Goal: Navigation & Orientation: Find specific page/section

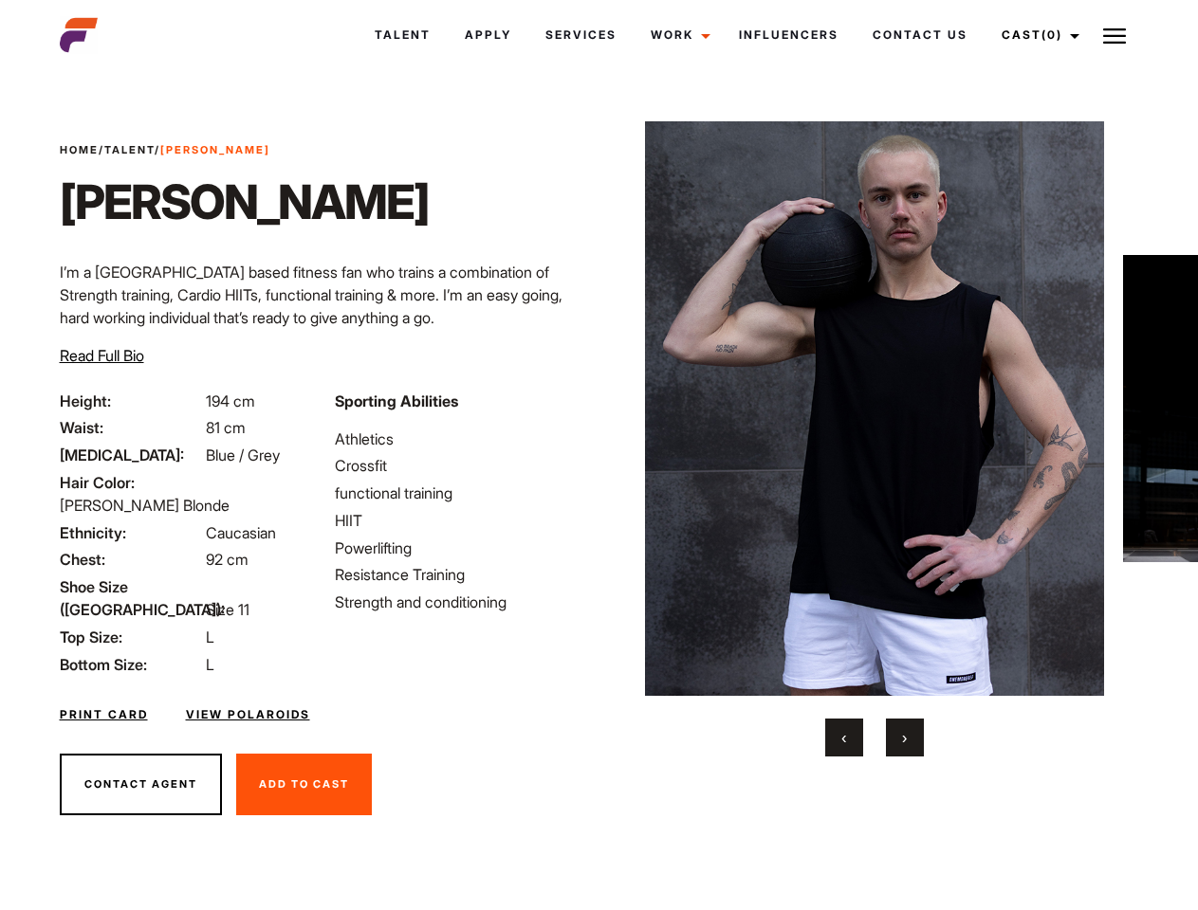
click at [1035, 35] on link "Cast (0)" at bounding box center [1037, 34] width 106 height 51
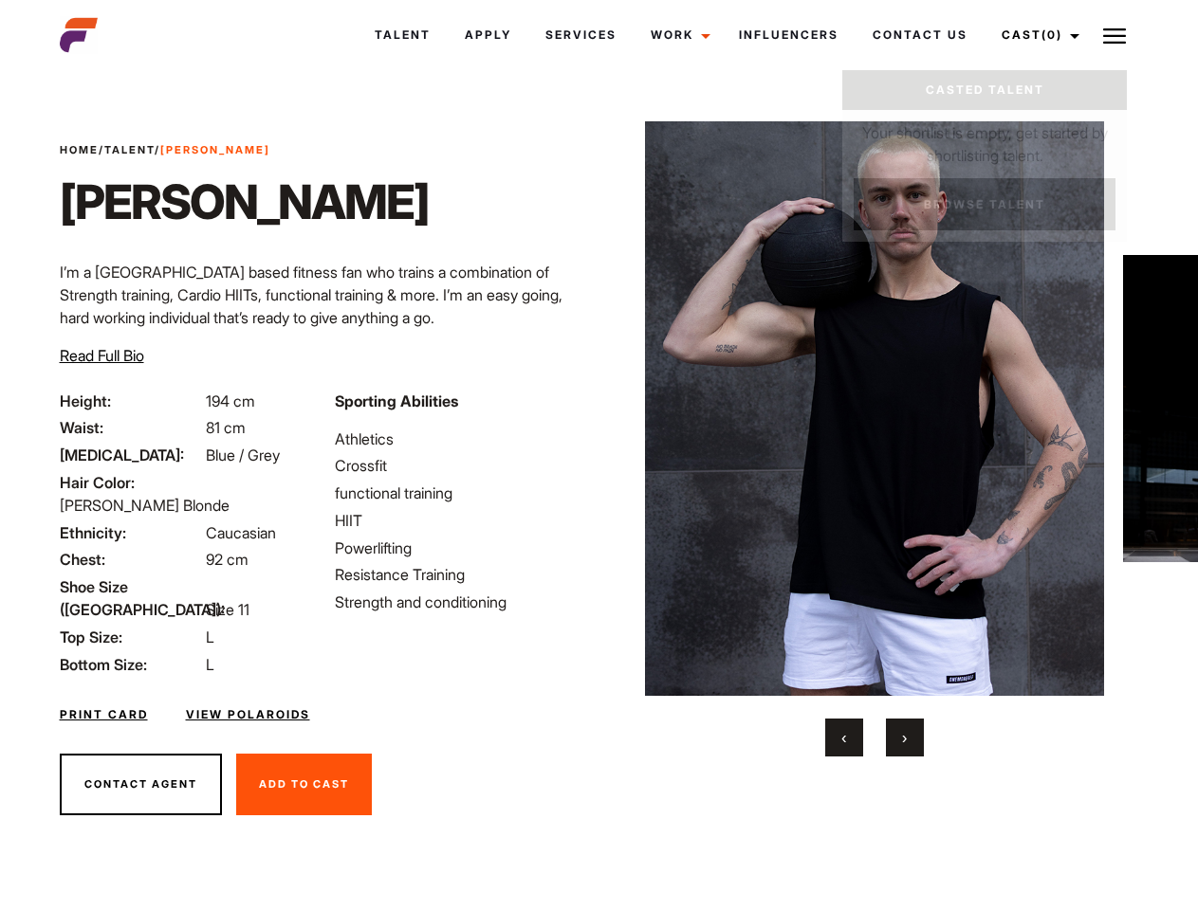
click at [1114, 35] on img at bounding box center [1114, 36] width 23 height 23
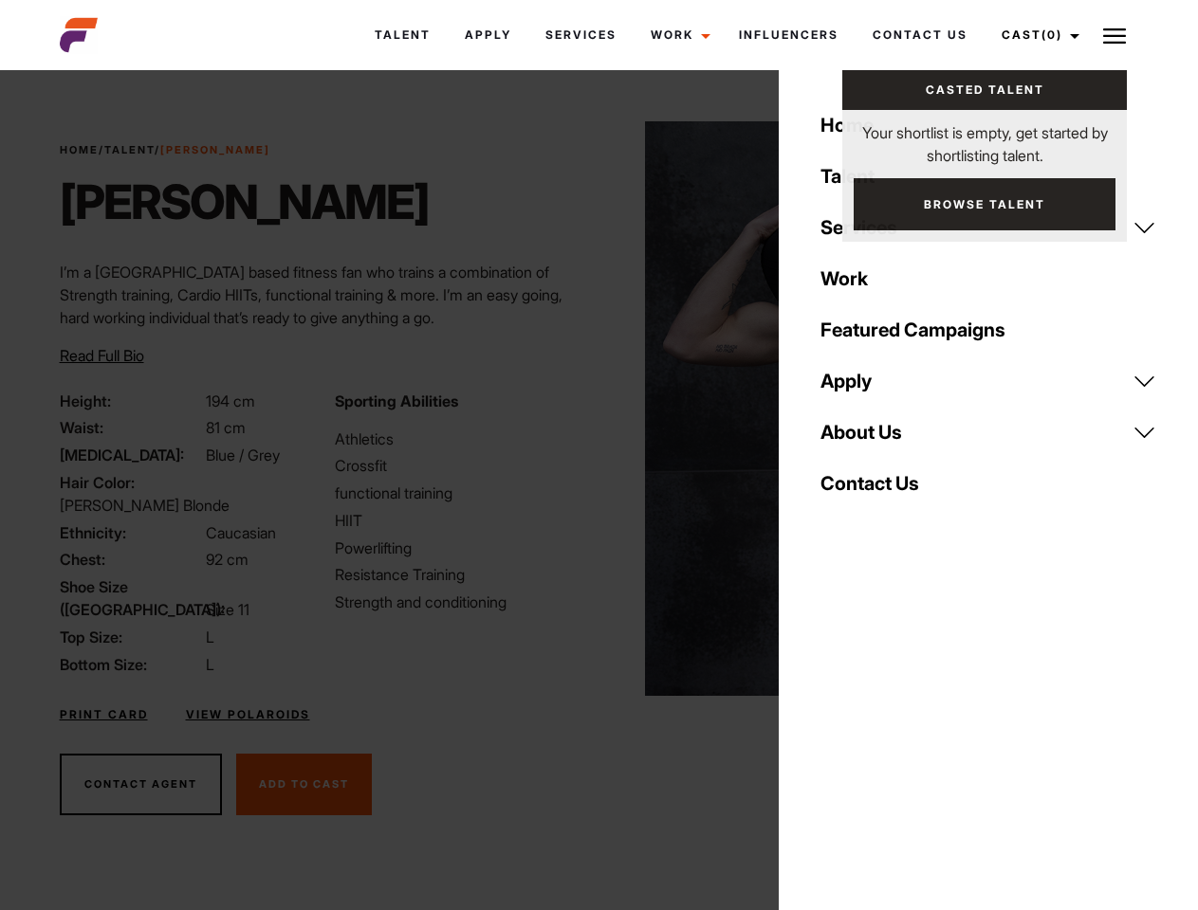
click at [873, 439] on img at bounding box center [875, 408] width 460 height 575
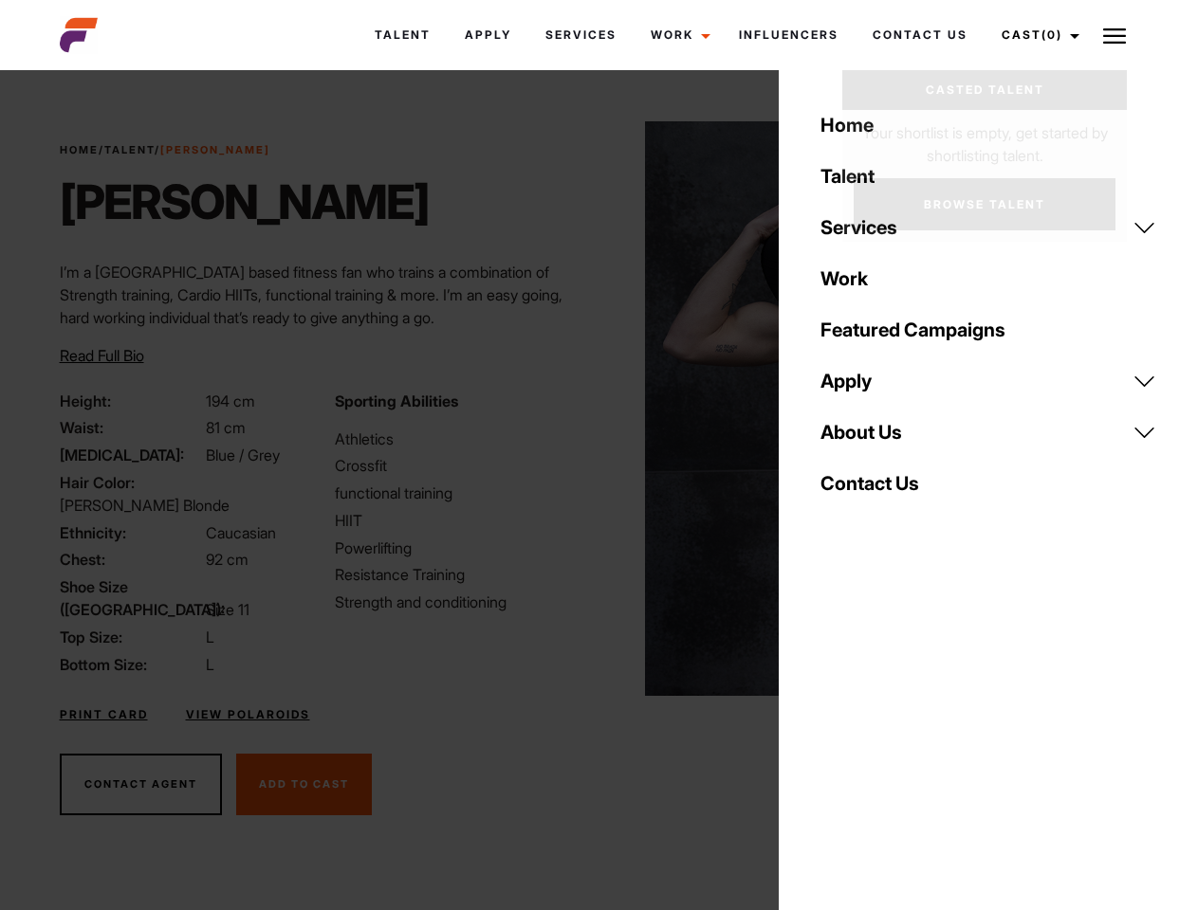
click at [598, 409] on div "Sporting Abilities Athletics Crossfit functional training HIIT Powerlifting Res…" at bounding box center [460, 533] width 275 height 286
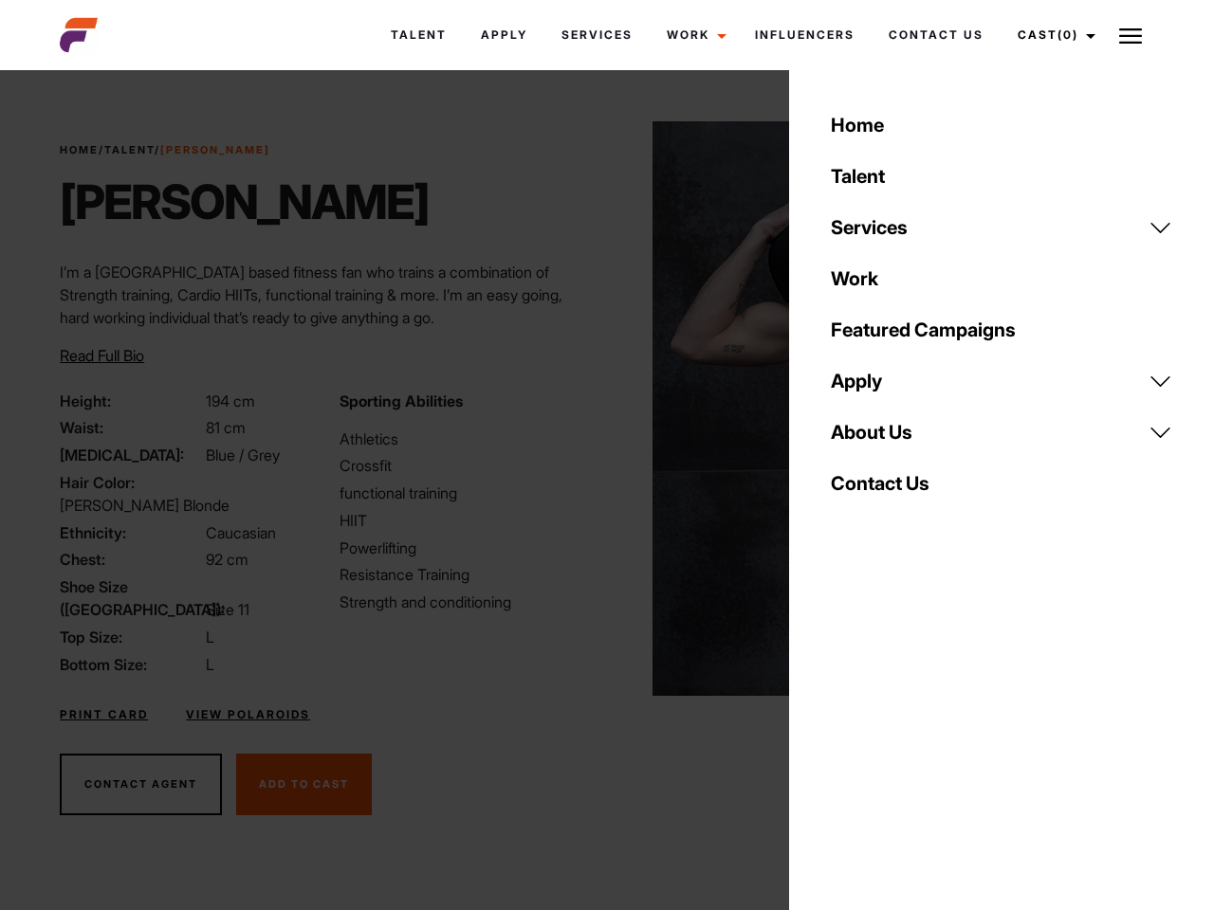
click at [844, 738] on div "Home Talent Services Talent Casting Photography Videography Creative Hair and M…" at bounding box center [1001, 455] width 425 height 910
click at [905, 738] on div "Home Talent Services Talent Casting Photography Videography Creative Hair and M…" at bounding box center [1001, 455] width 425 height 910
